Goal: Task Accomplishment & Management: Use online tool/utility

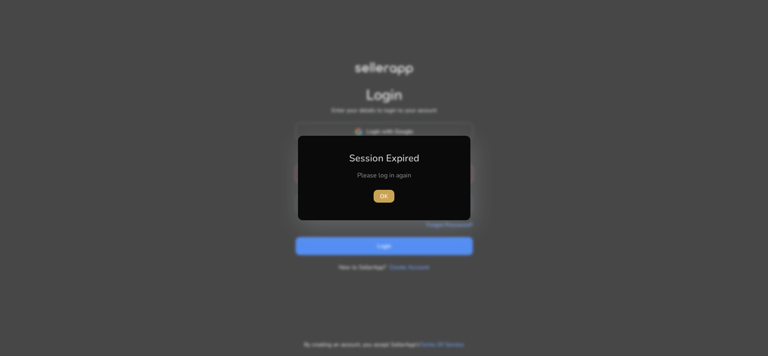
click at [383, 194] on span "OK" at bounding box center [384, 196] width 8 height 8
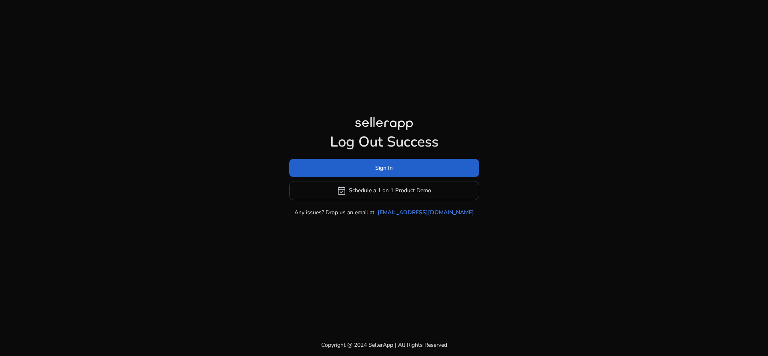
click at [387, 164] on span "Sign In" at bounding box center [384, 168] width 18 height 8
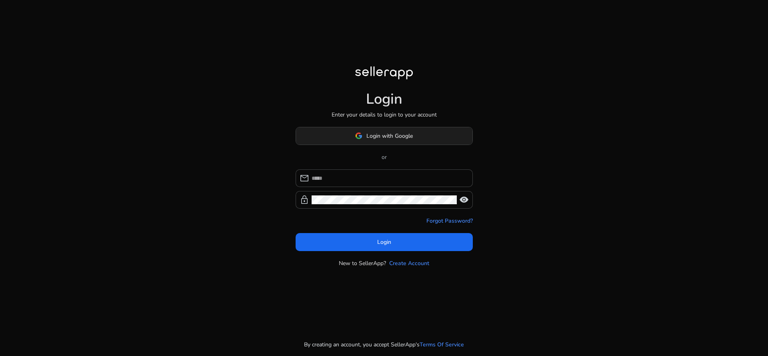
click at [382, 133] on span "Login with Google" at bounding box center [390, 136] width 46 height 8
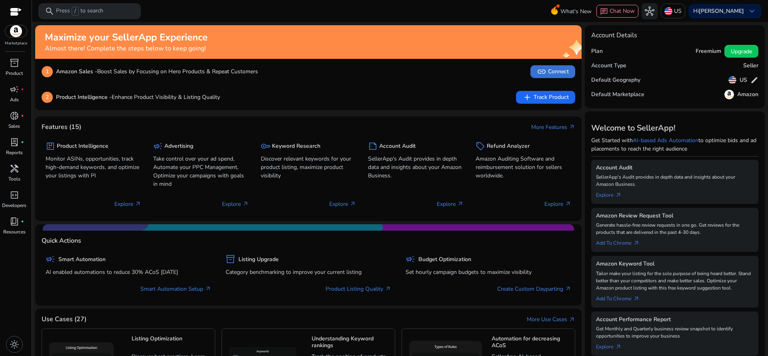
click at [547, 72] on span "link Connect" at bounding box center [553, 72] width 32 height 10
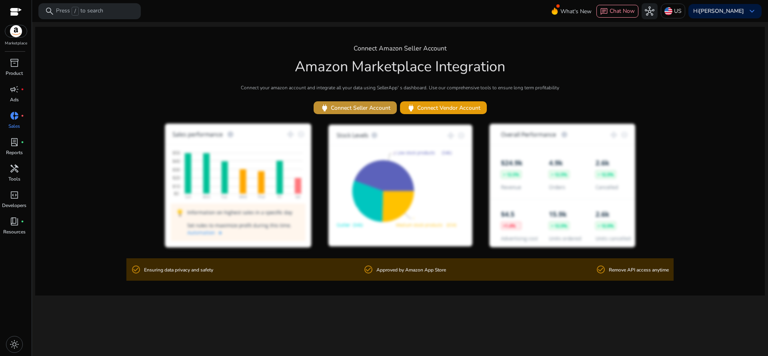
click at [389, 109] on span "power Connect Seller Account" at bounding box center [355, 107] width 70 height 9
